Goal: Transaction & Acquisition: Purchase product/service

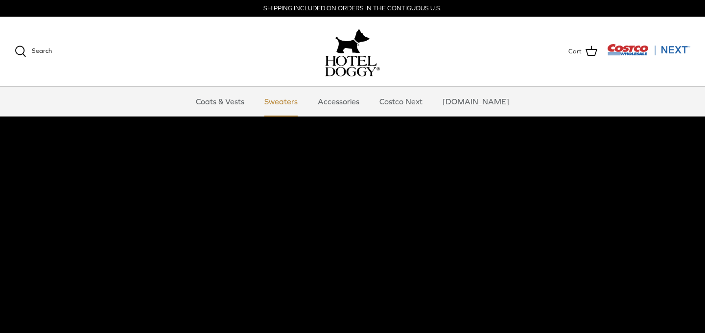
click at [297, 101] on link "Sweaters" at bounding box center [280, 101] width 51 height 29
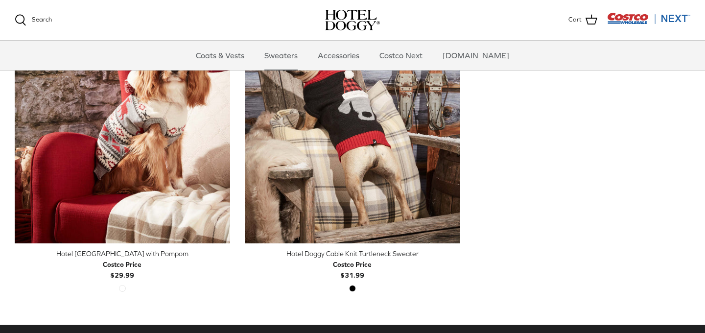
scroll to position [326, 0]
